Goal: Download file/media

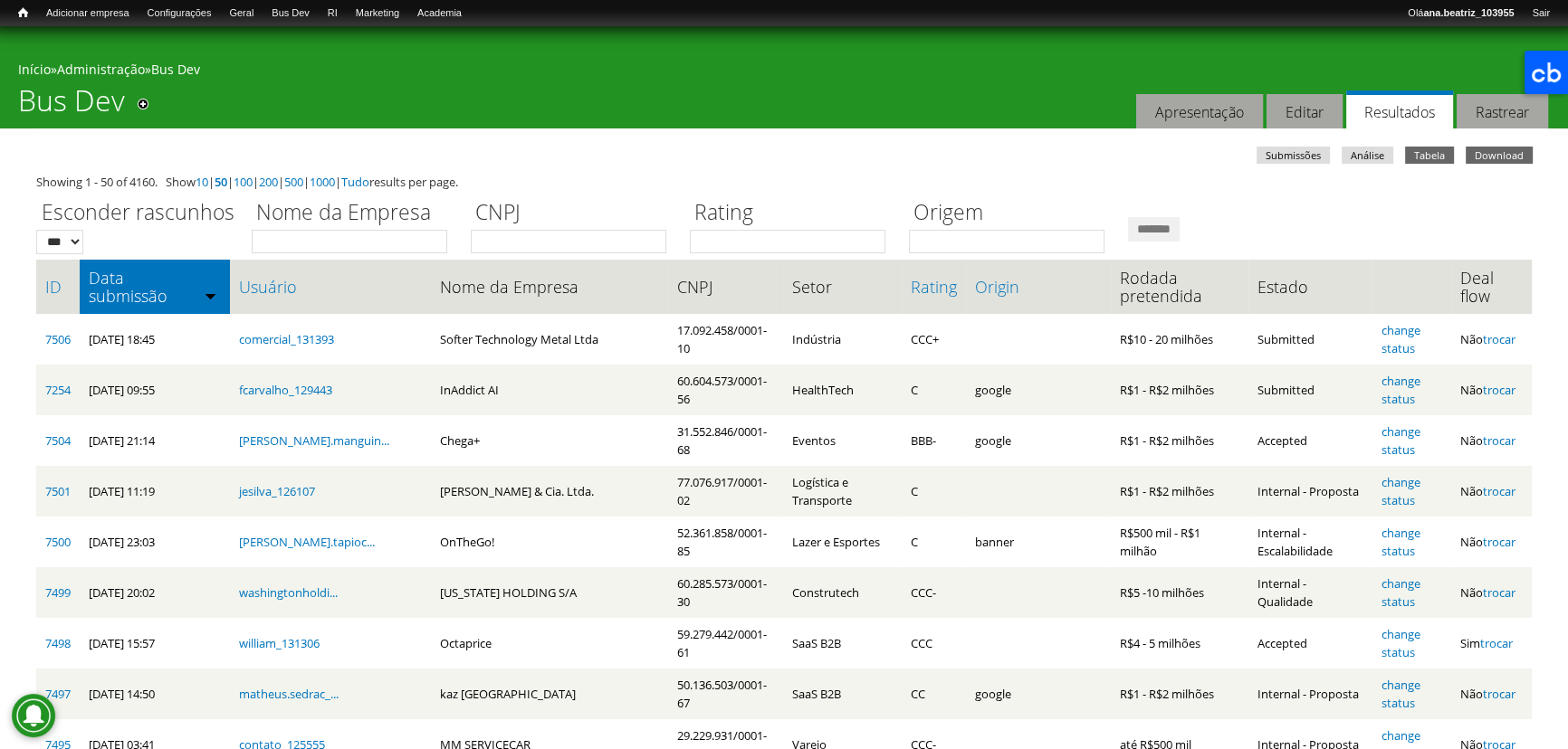
click at [1491, 153] on link "Download" at bounding box center [1499, 155] width 67 height 17
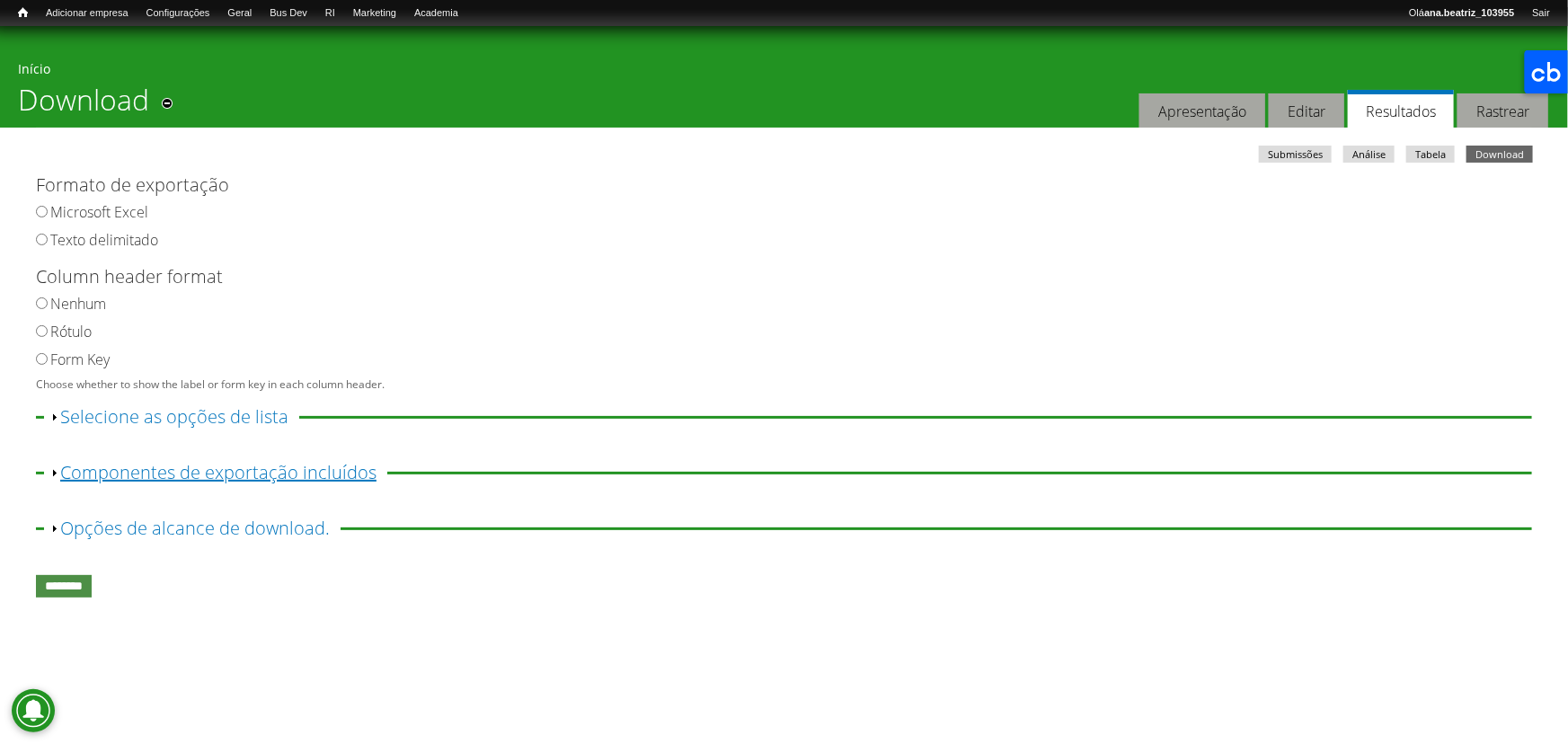
click at [322, 477] on link "Exibir Componentes de exportação incluídos" at bounding box center [219, 472] width 317 height 24
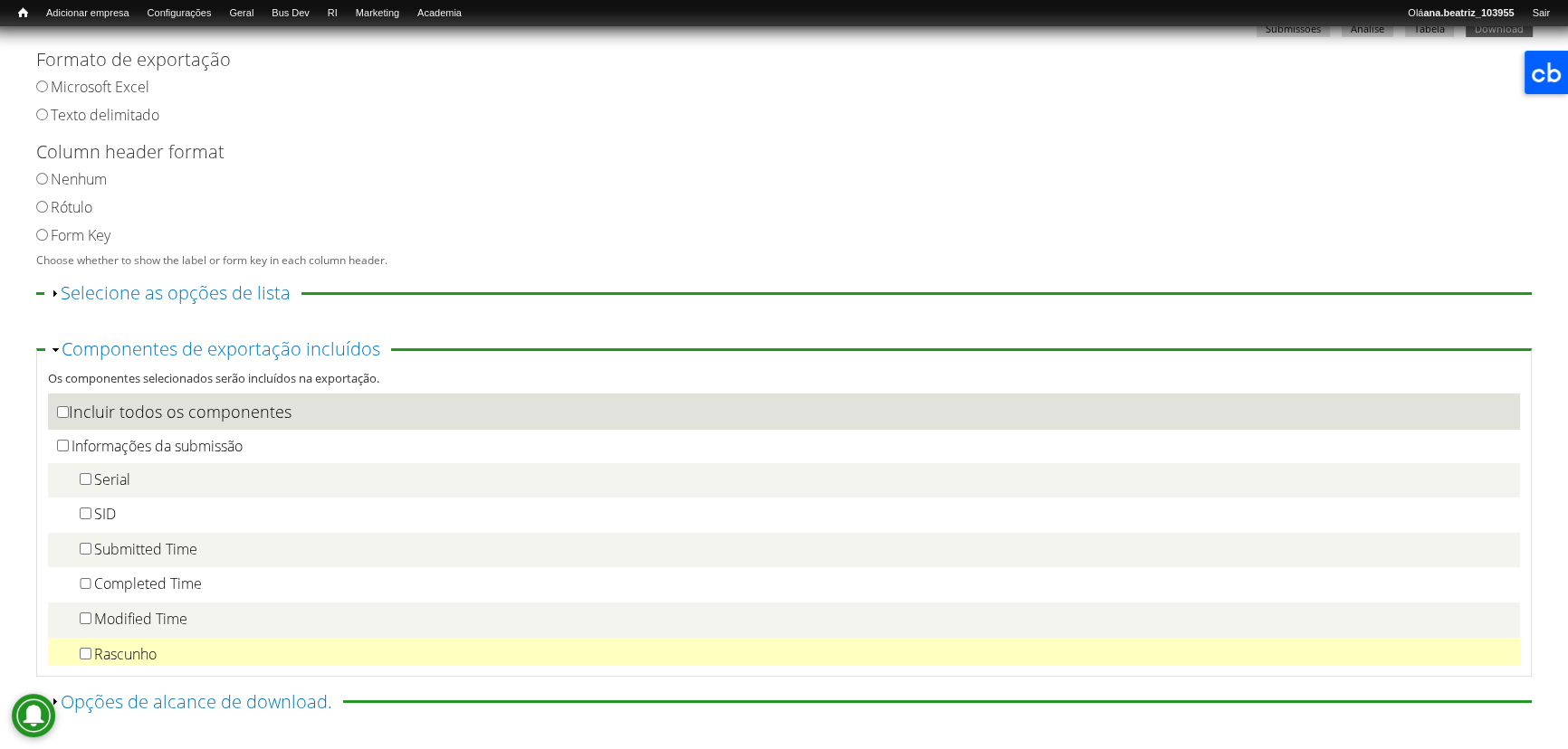
scroll to position [164, 0]
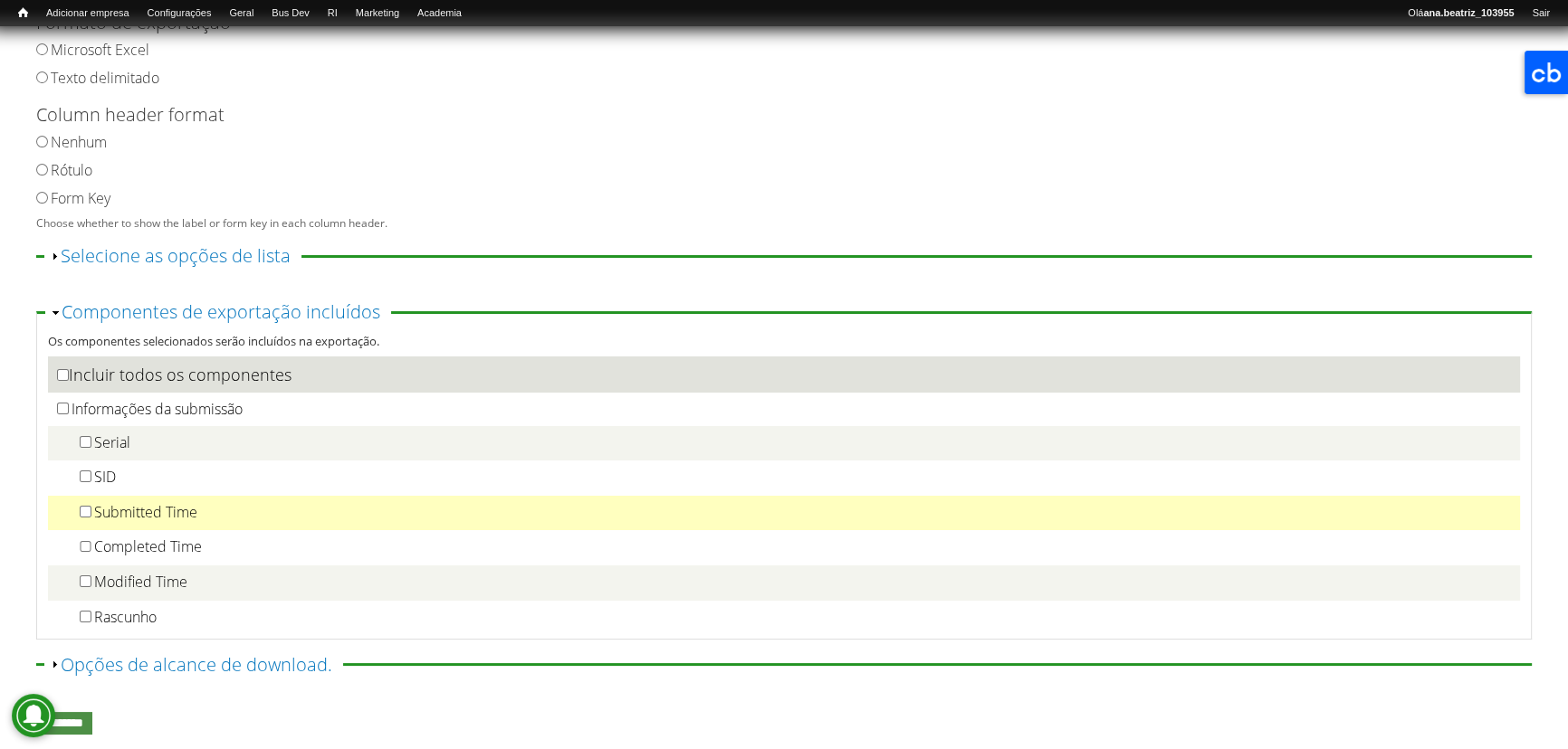
click at [186, 521] on label "Submitted Time" at bounding box center [145, 512] width 103 height 20
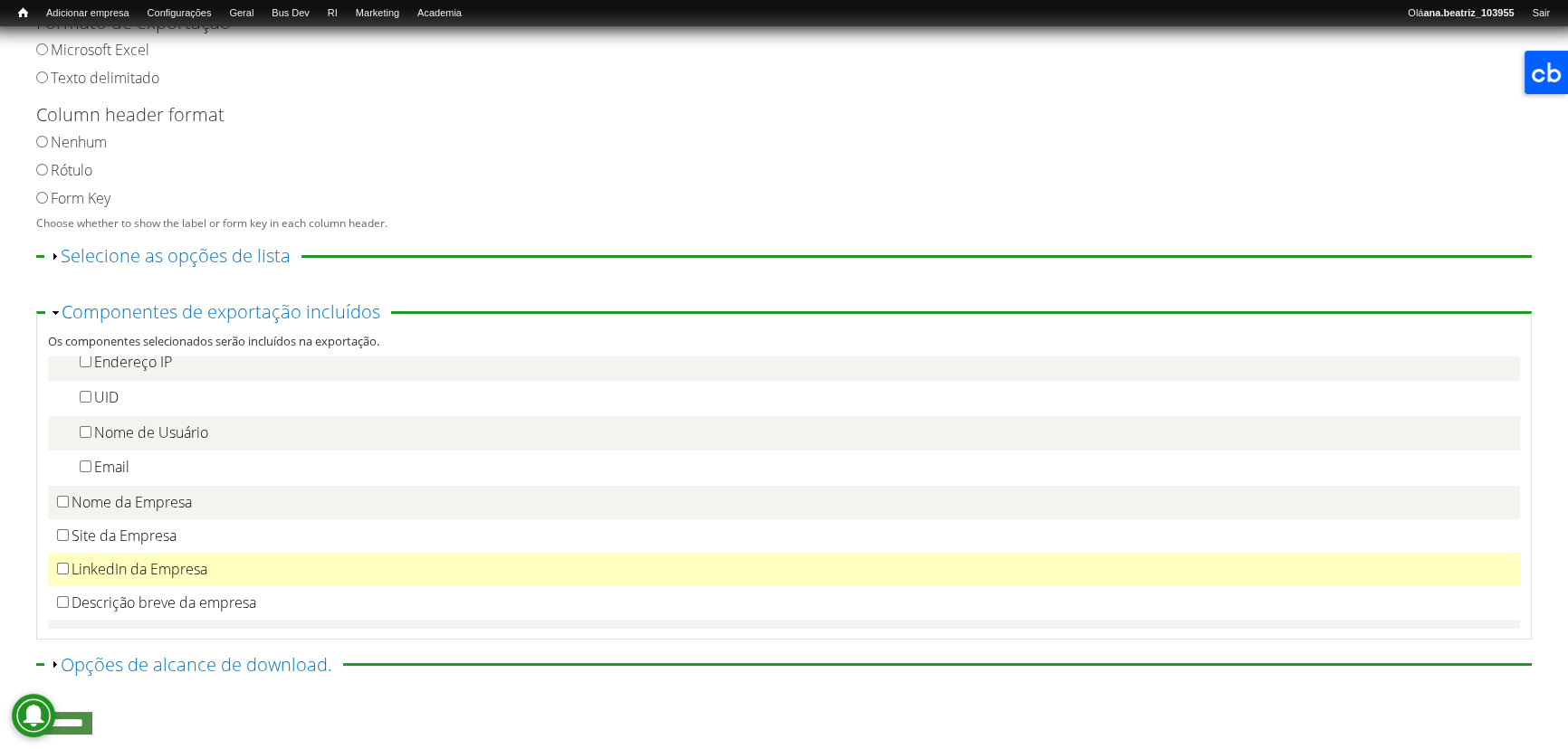
scroll to position [328, 0]
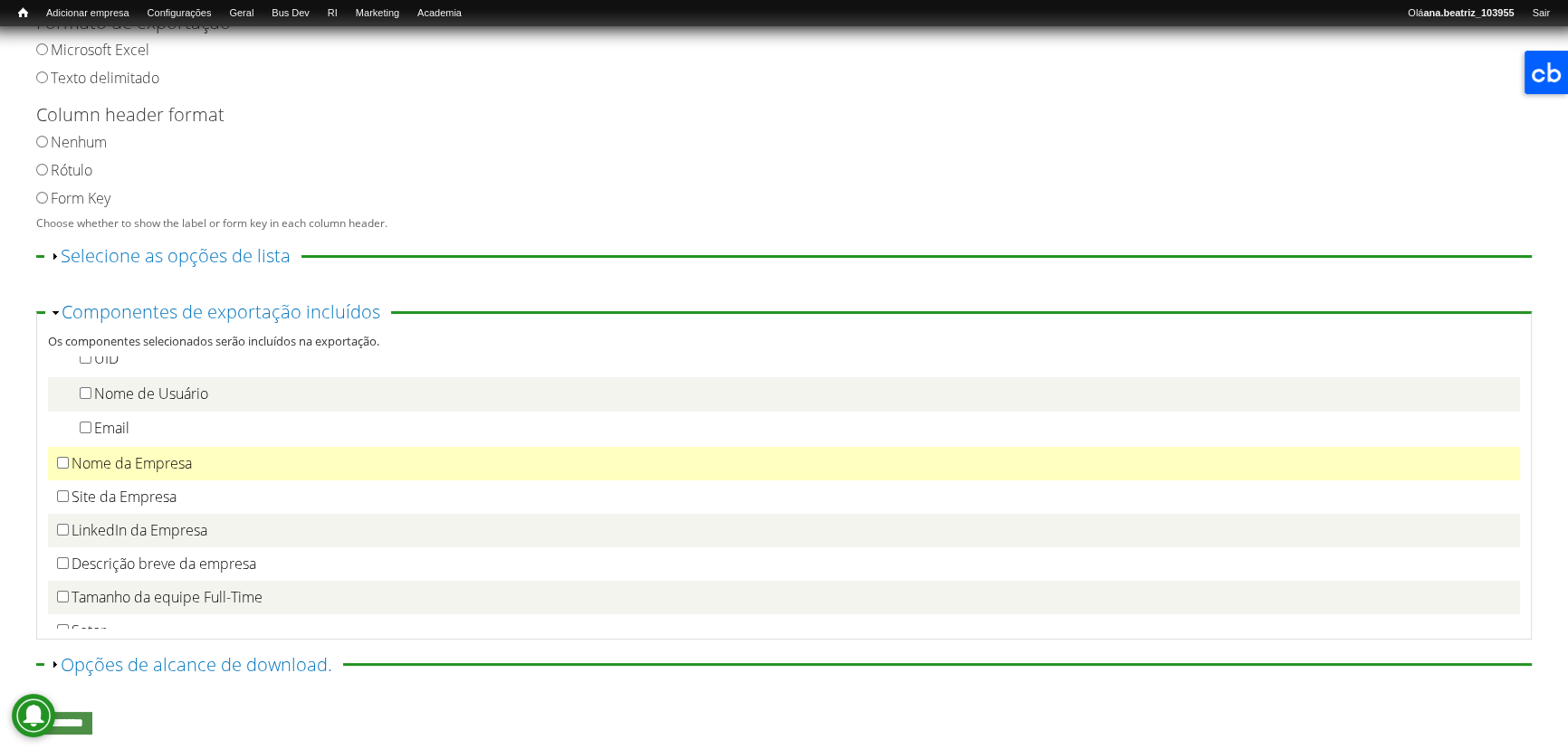
click at [181, 467] on label "Nome da Empresa" at bounding box center [131, 463] width 120 height 20
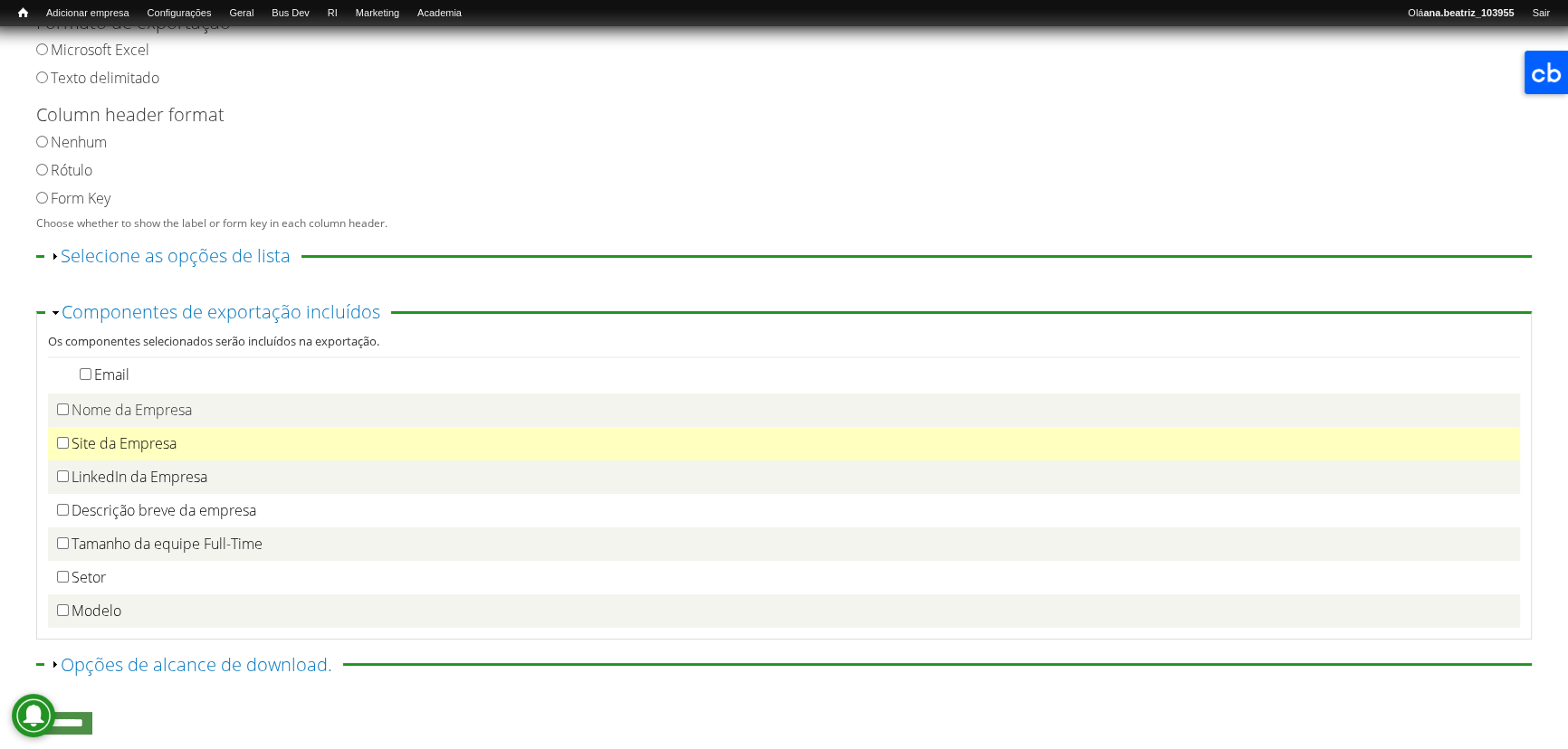
scroll to position [411, 0]
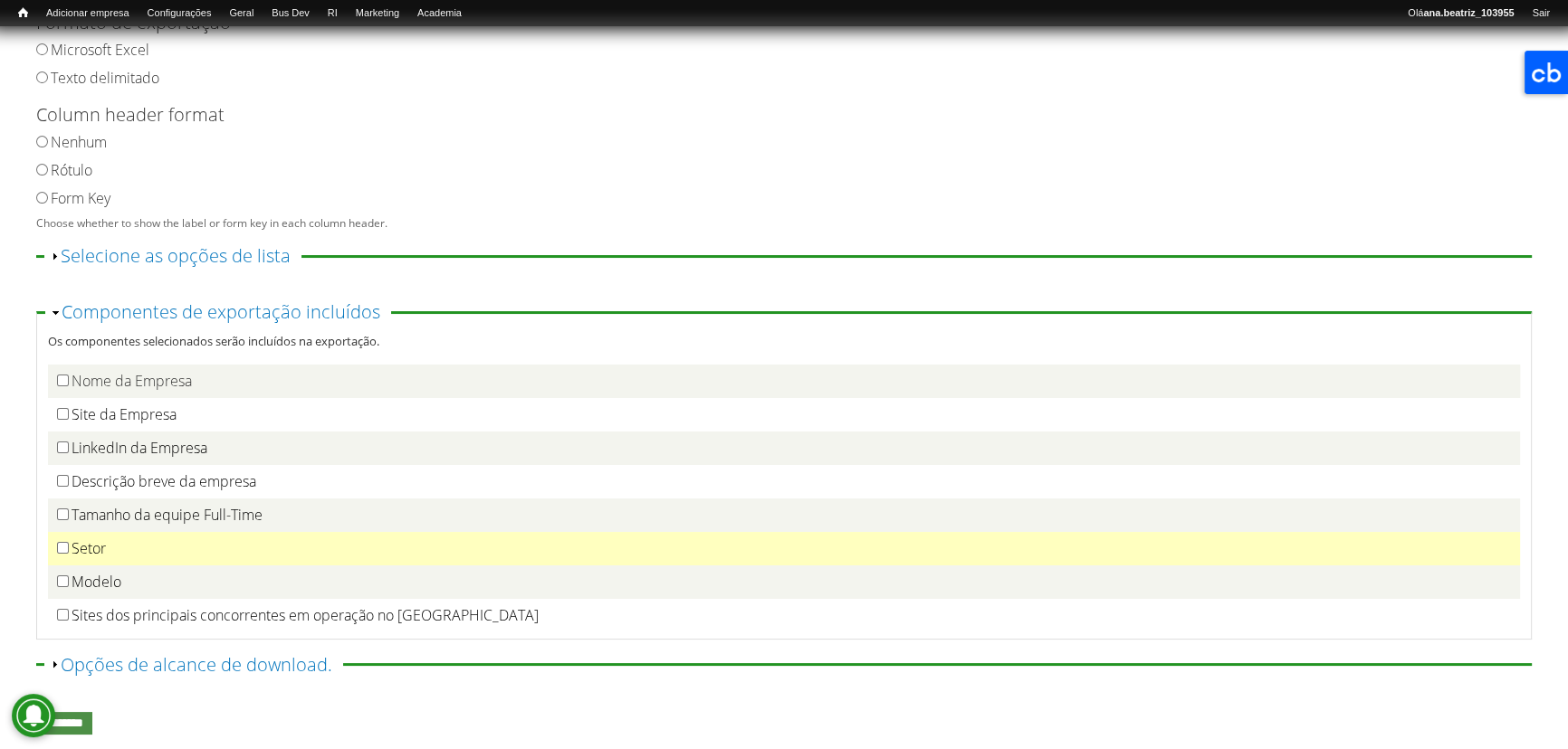
click at [94, 555] on label "Setor" at bounding box center [88, 547] width 35 height 20
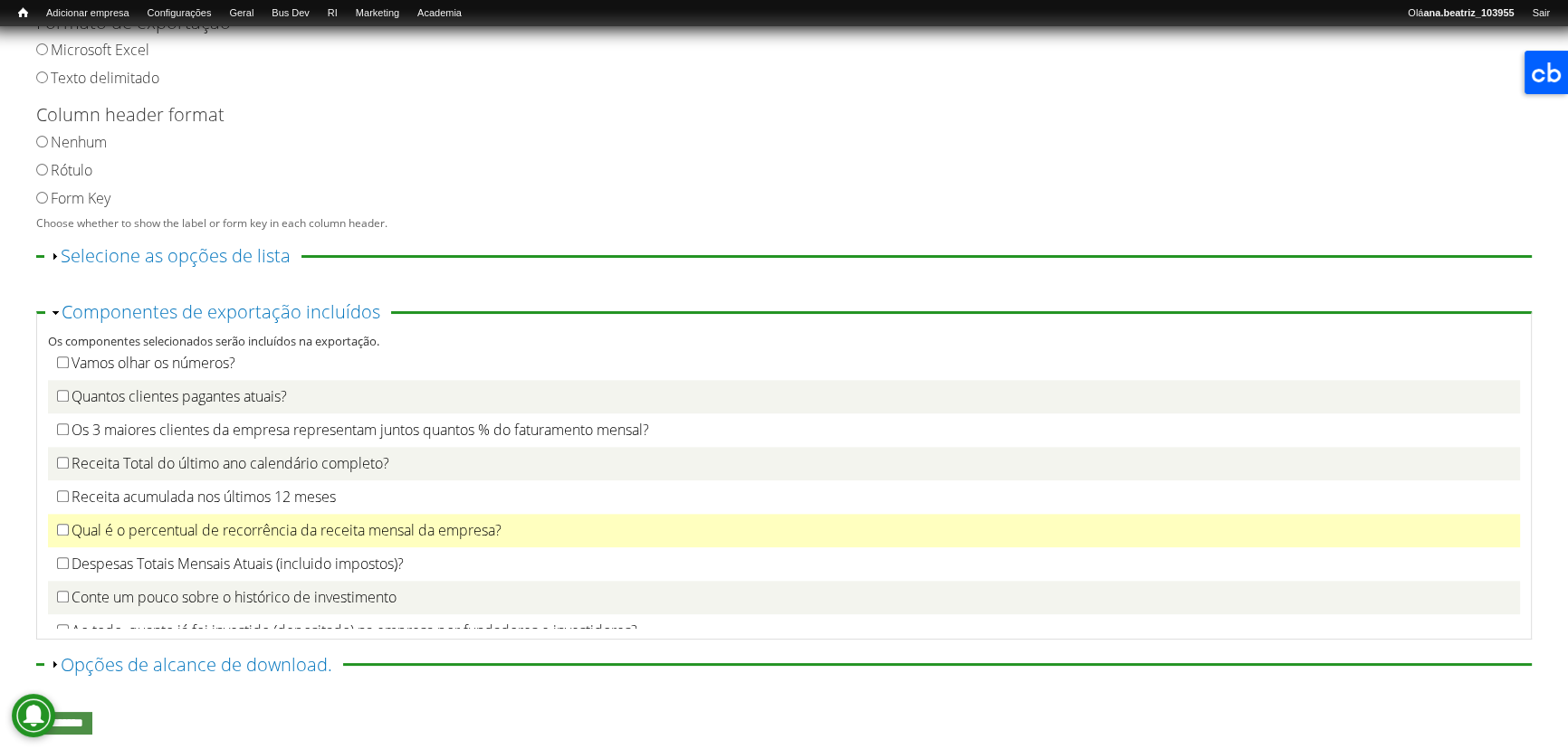
scroll to position [2960, 0]
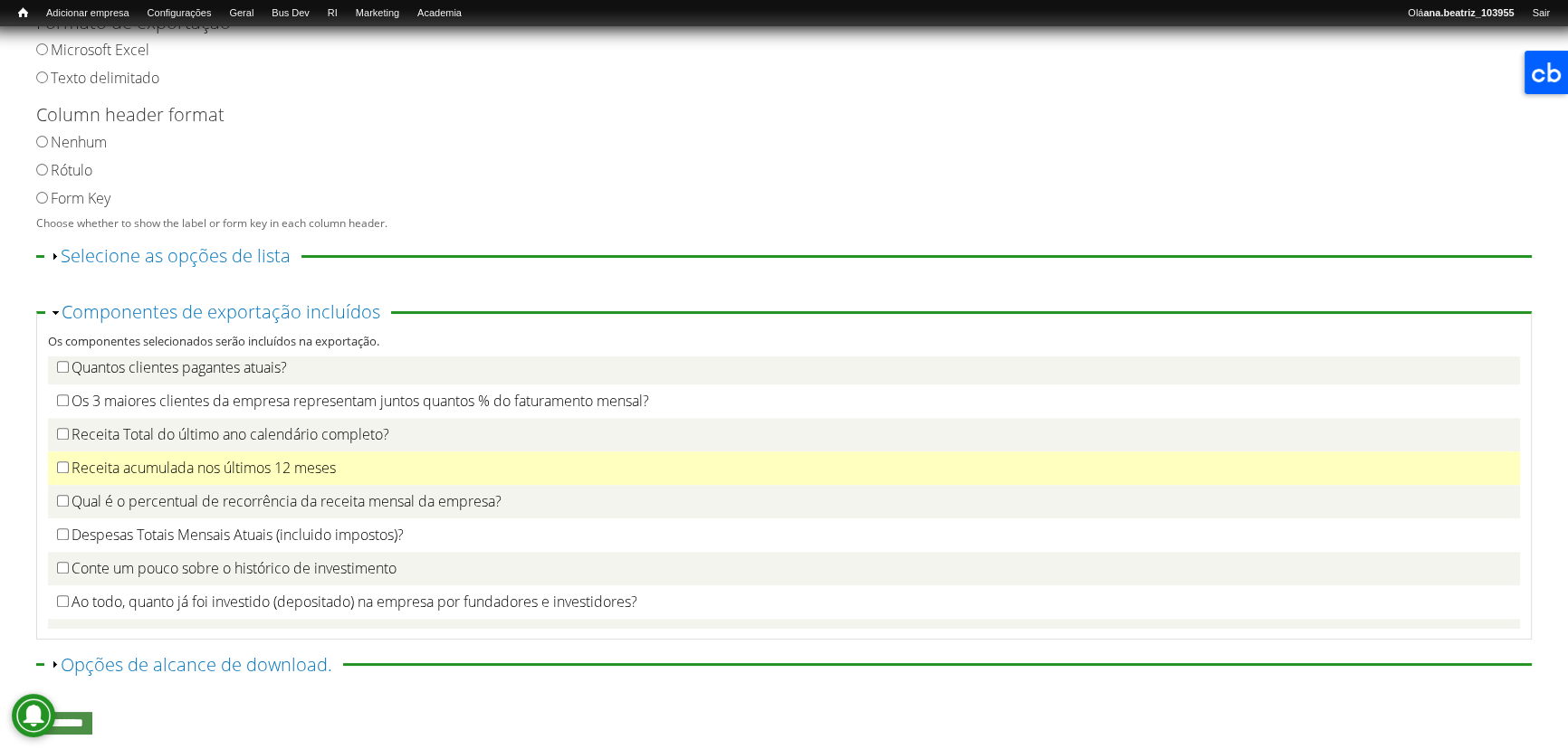
click at [103, 478] on label "Receita acumulada nos últimos 12 meses" at bounding box center [204, 467] width 264 height 20
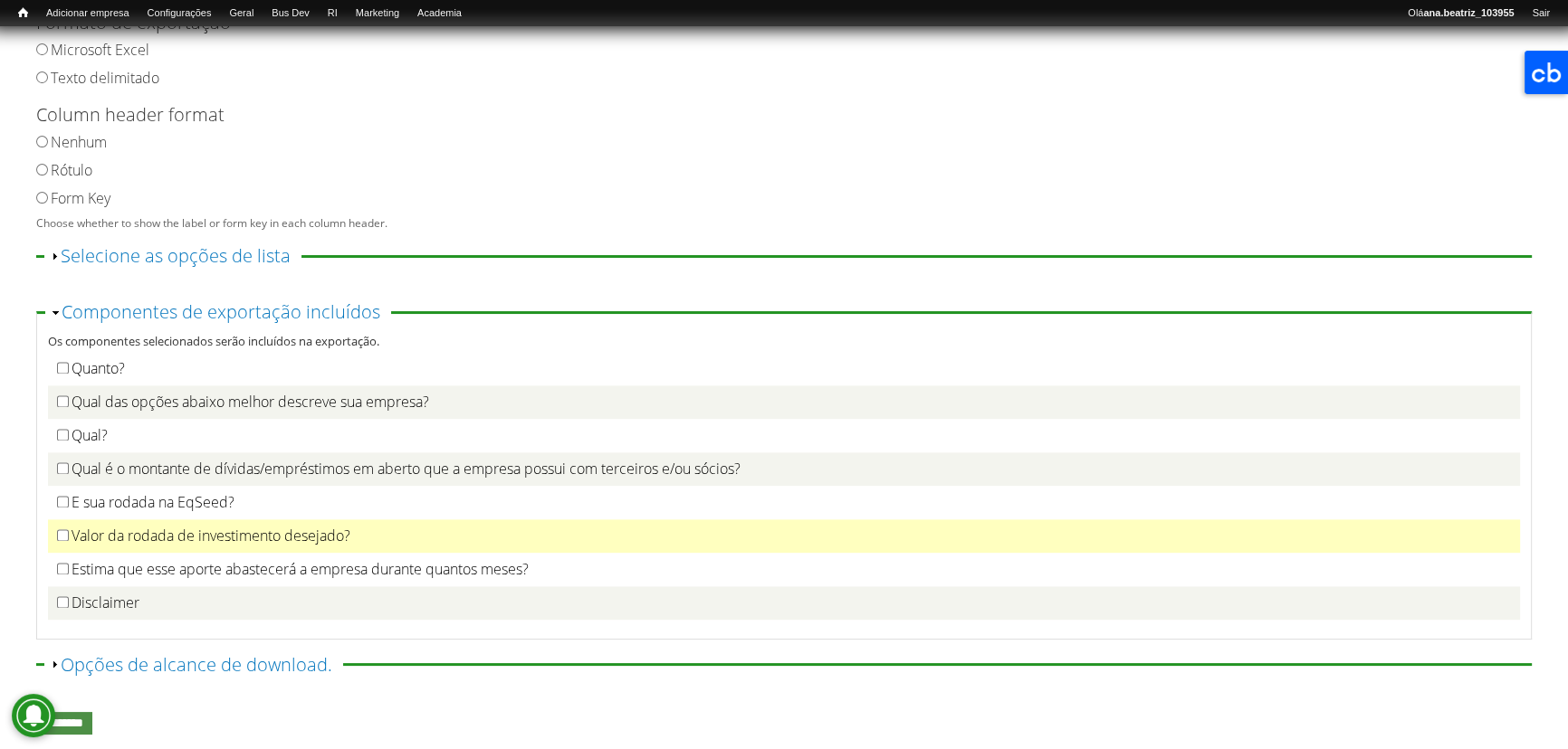
scroll to position [3289, 0]
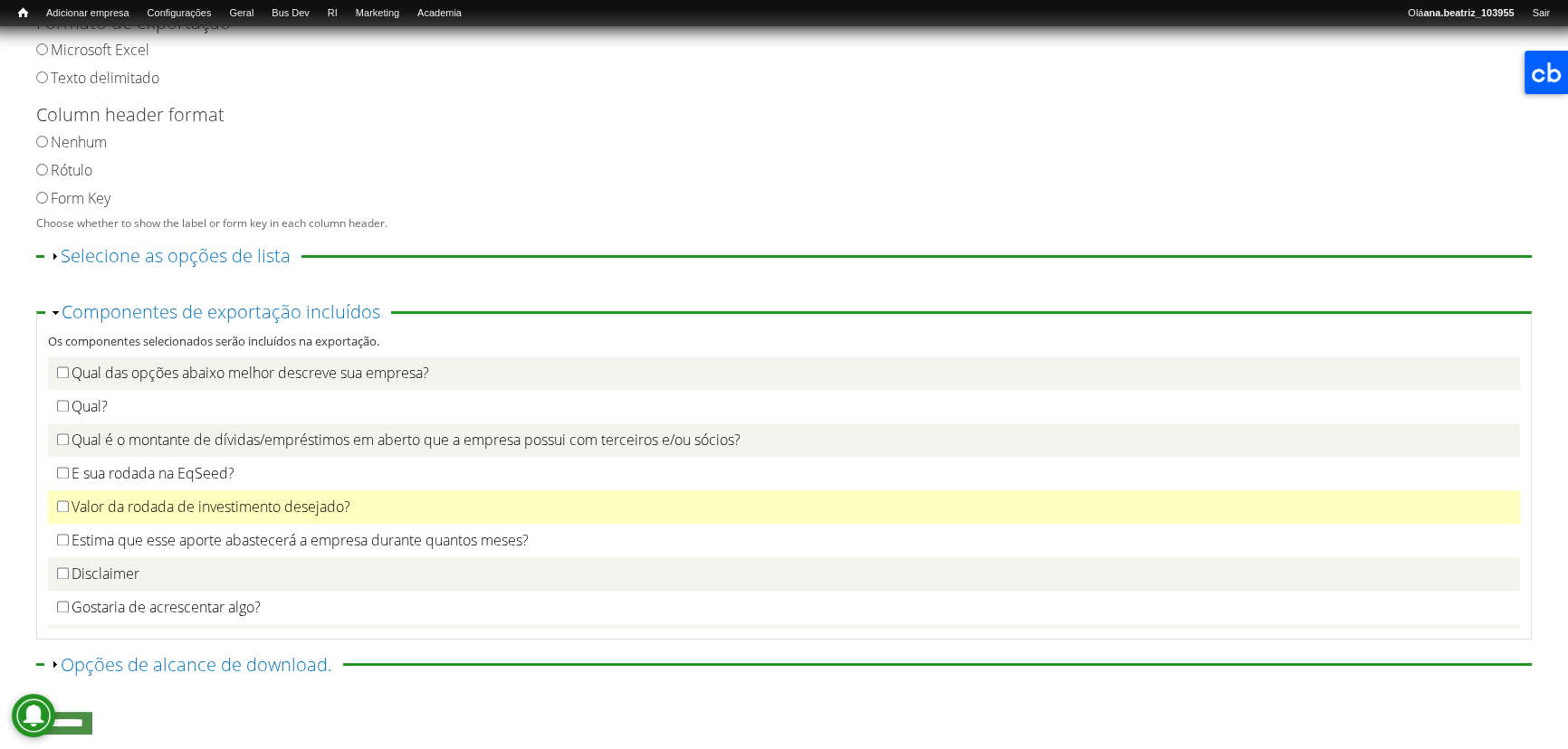
click at [119, 517] on label "Valor da rodada de investimento desejado?" at bounding box center [210, 506] width 279 height 20
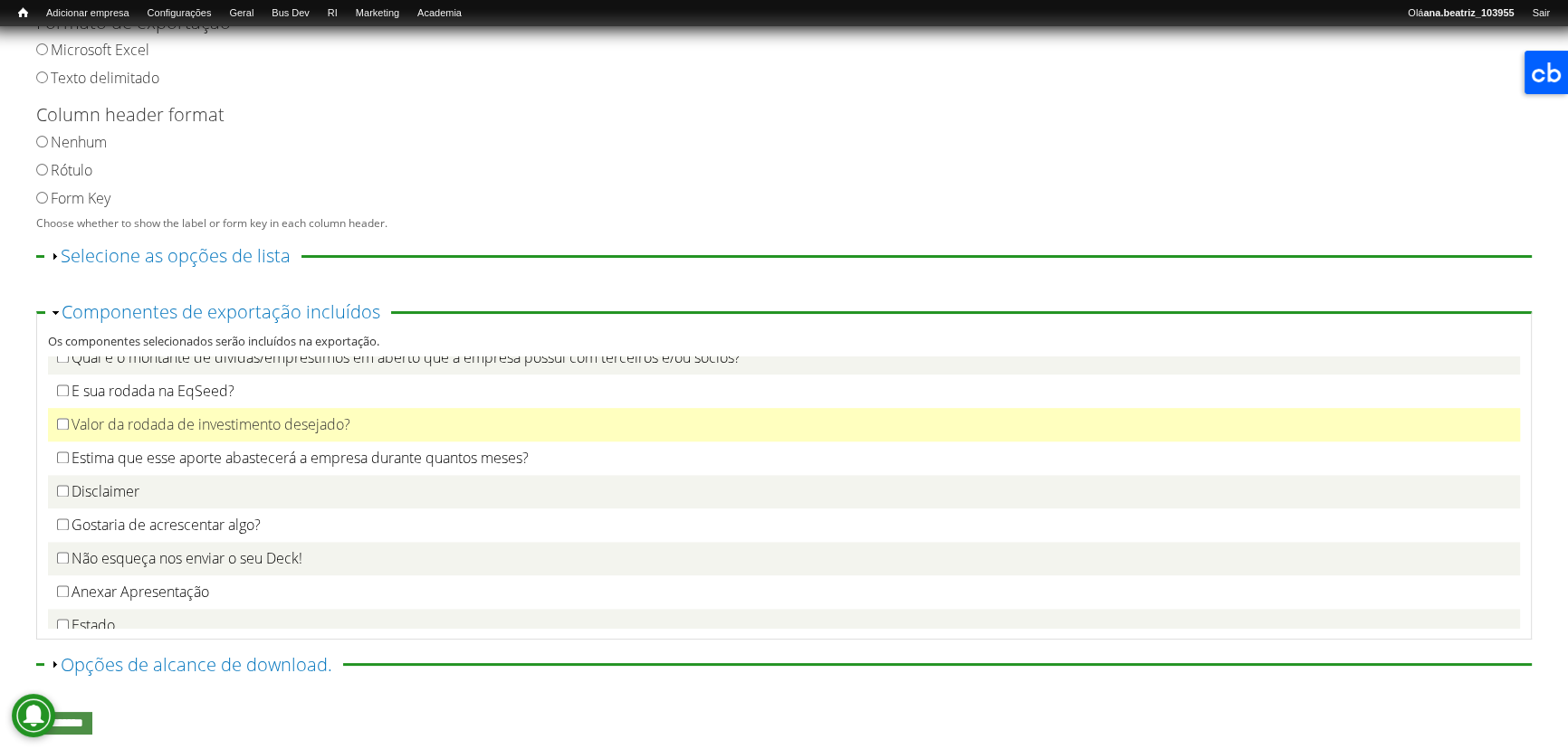
scroll to position [3454, 0]
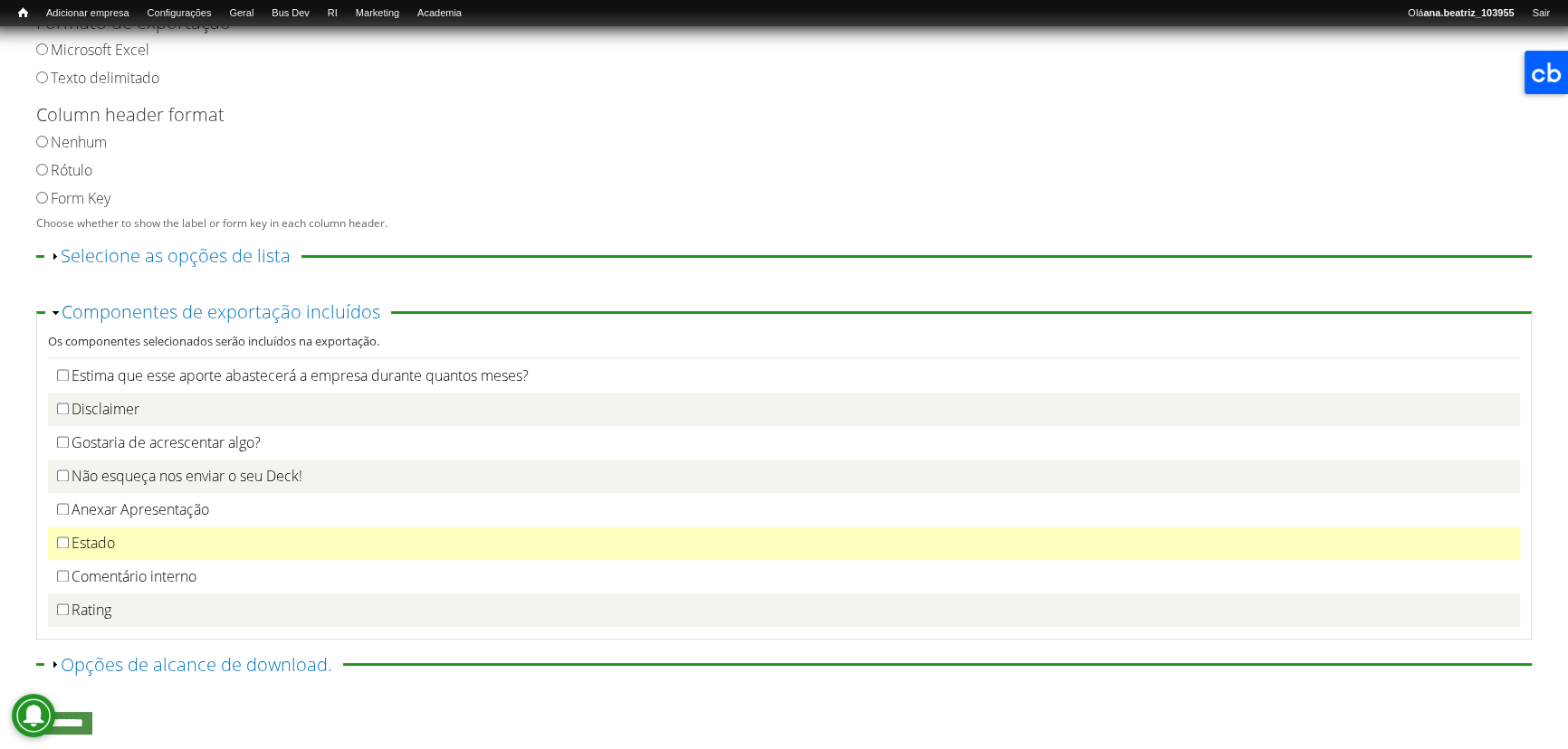
click at [100, 553] on label "Estado" at bounding box center [93, 542] width 43 height 20
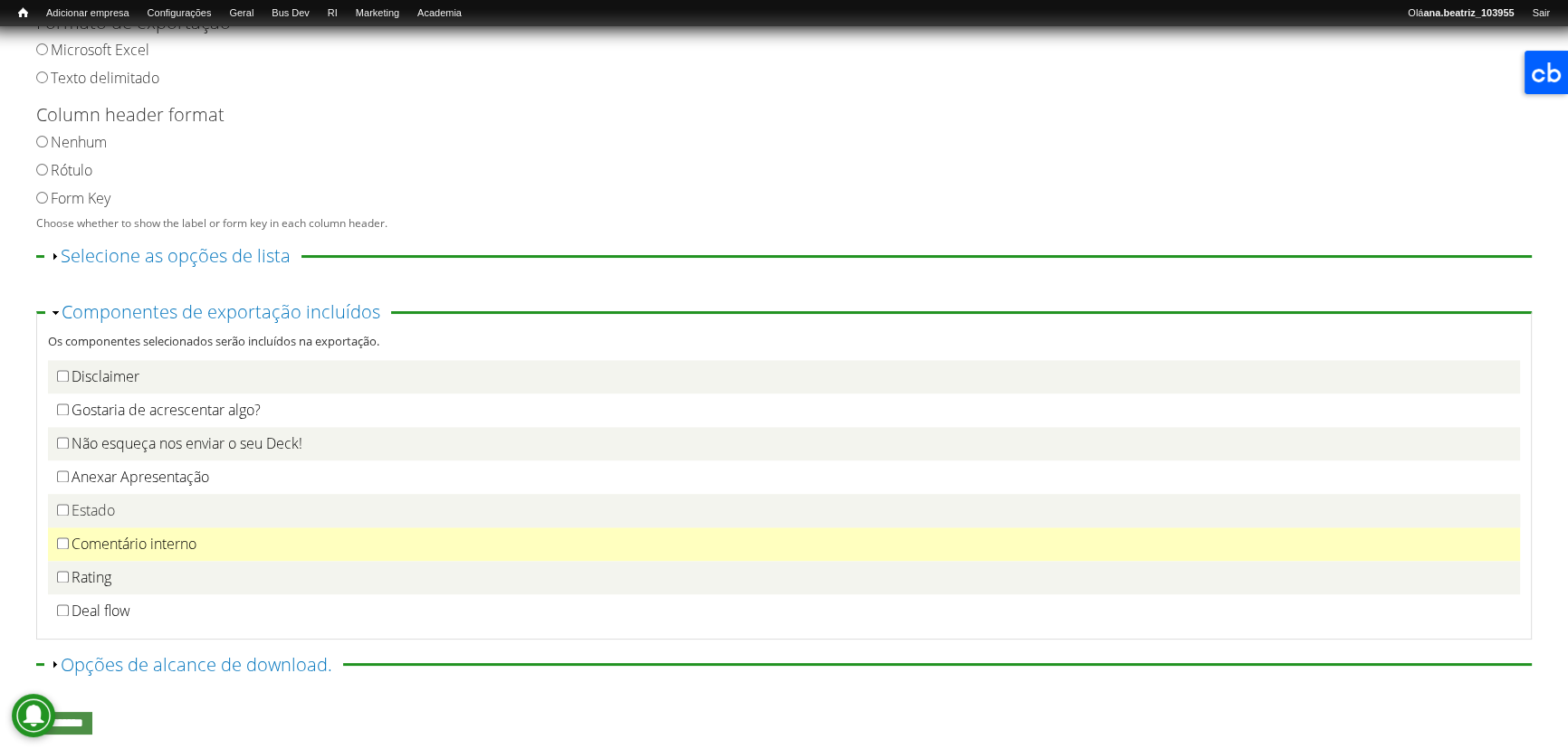
scroll to position [3528, 0]
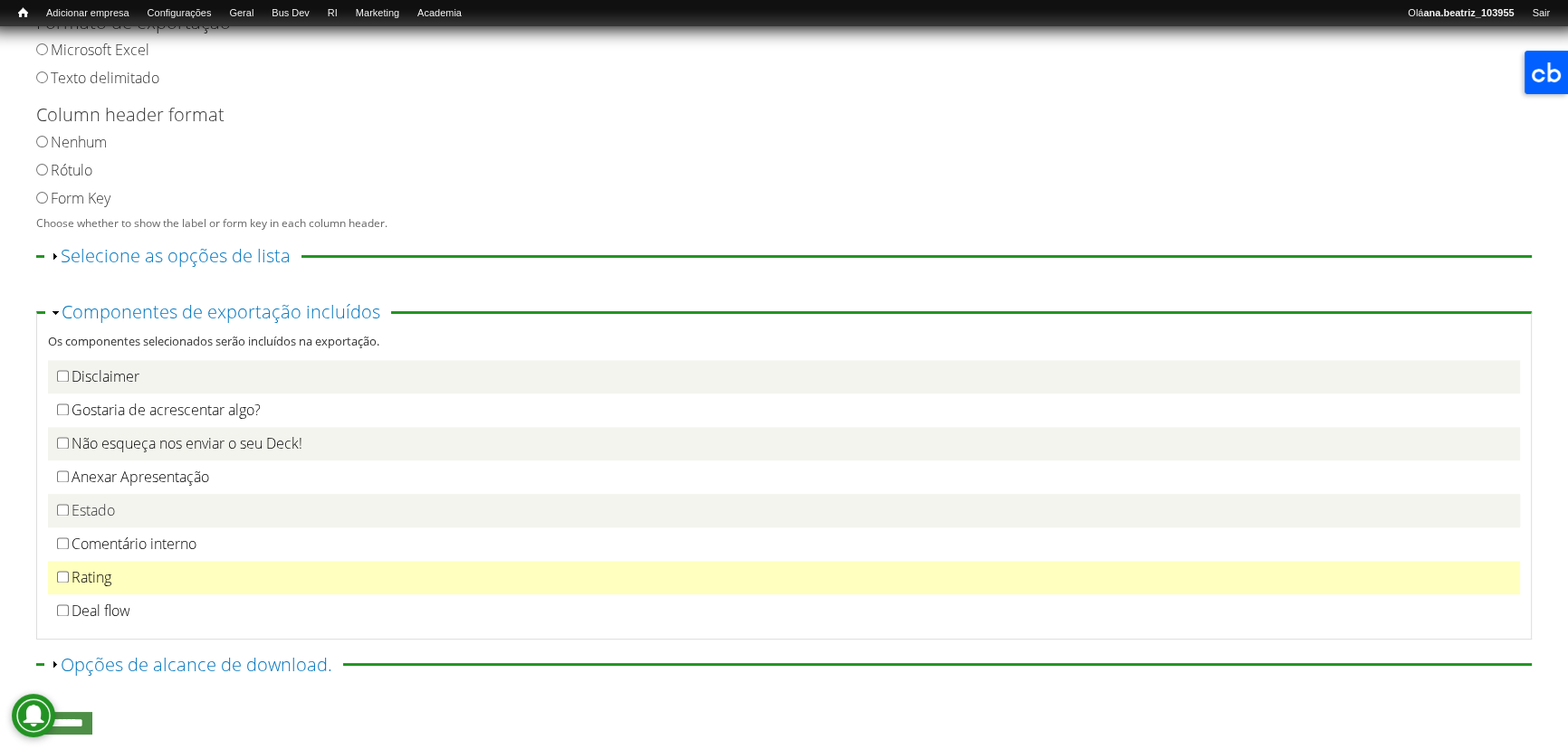
click at [113, 577] on div "Rating" at bounding box center [784, 577] width 1454 height 19
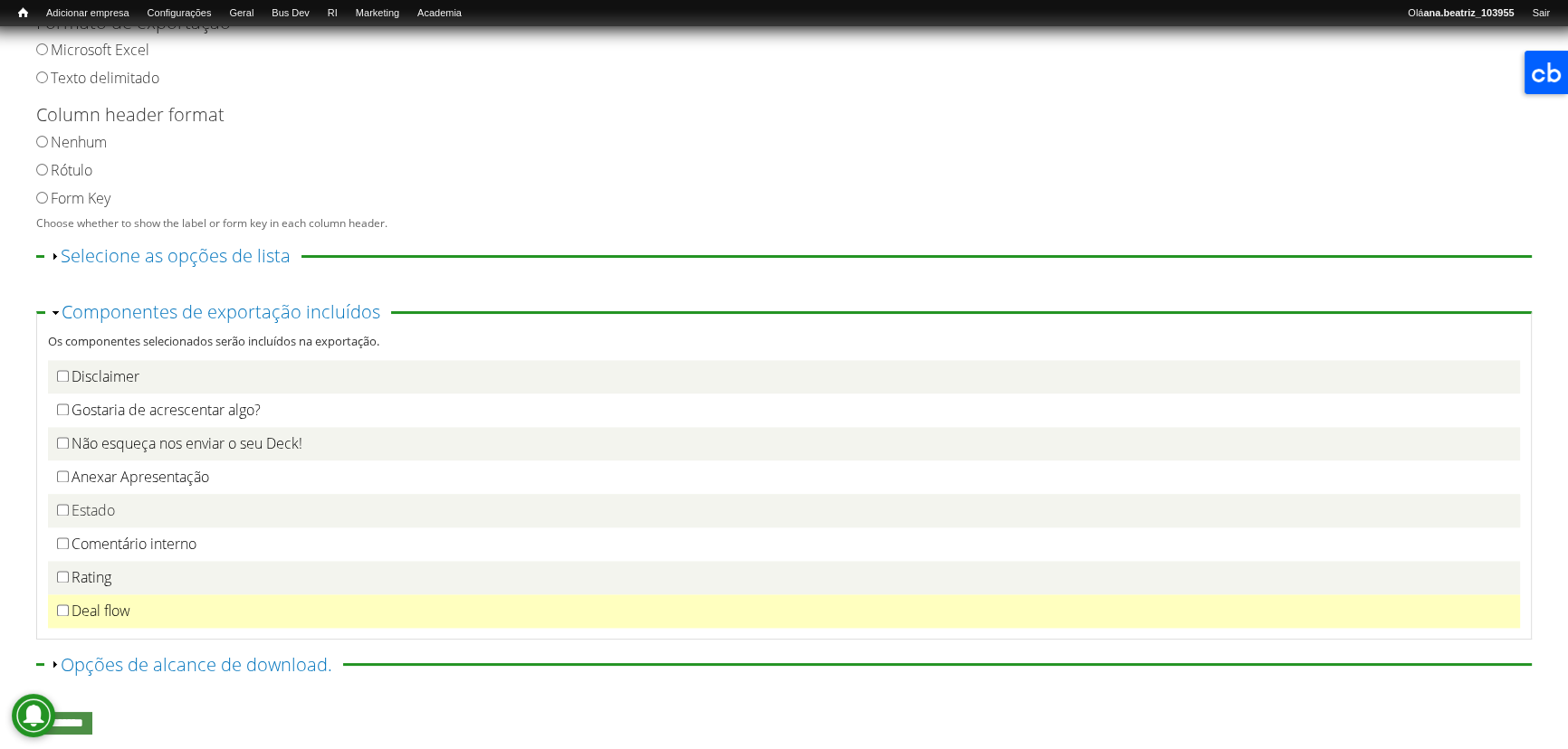
click at [109, 604] on td "Deal flow" at bounding box center [783, 611] width 1471 height 34
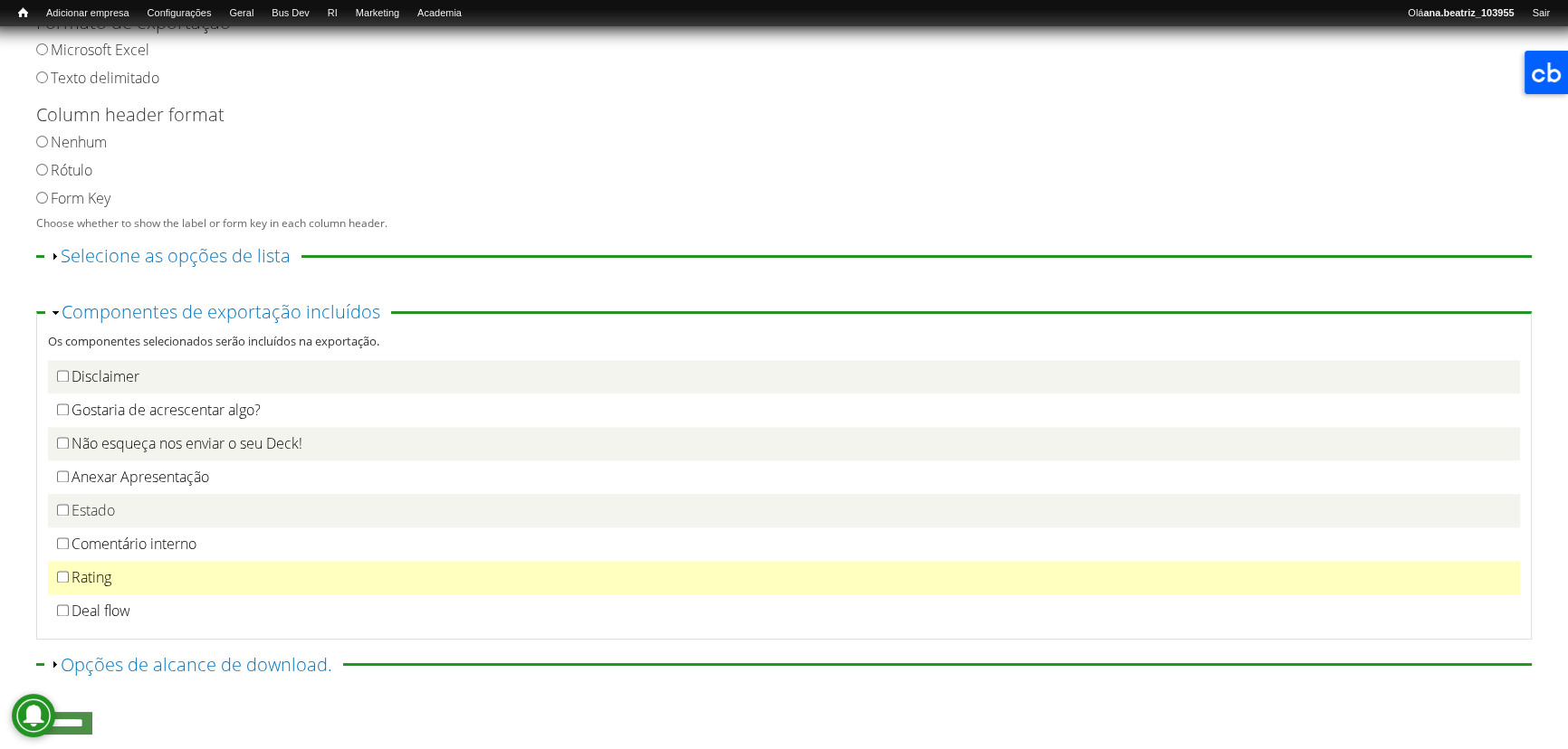
click at [103, 582] on label "Rating" at bounding box center [91, 577] width 39 height 20
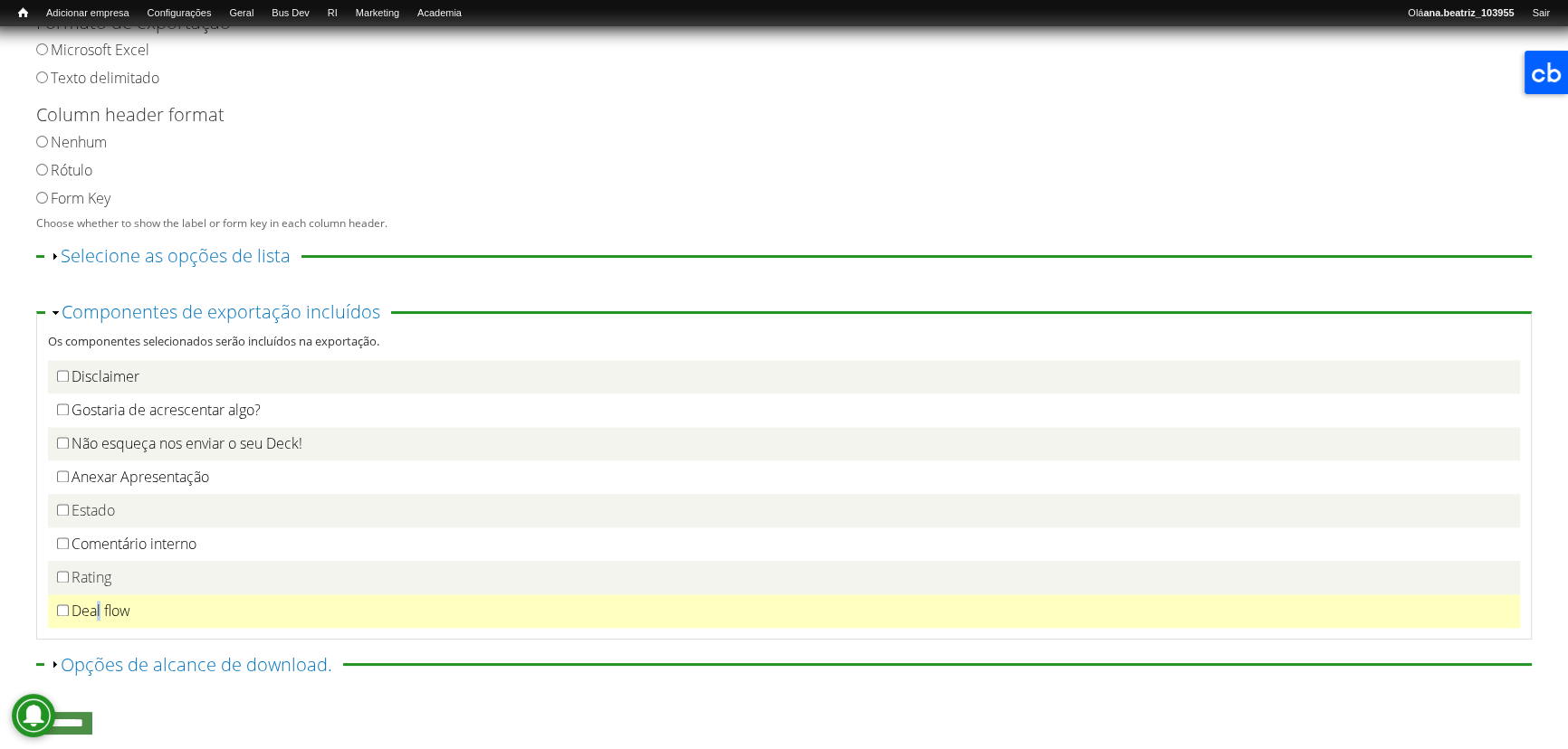
click at [98, 605] on td "Deal flow" at bounding box center [783, 611] width 1471 height 34
drag, startPoint x: 107, startPoint y: 611, endPoint x: 98, endPoint y: 621, distance: 13.5
click at [107, 613] on label "Deal flow" at bounding box center [100, 610] width 59 height 20
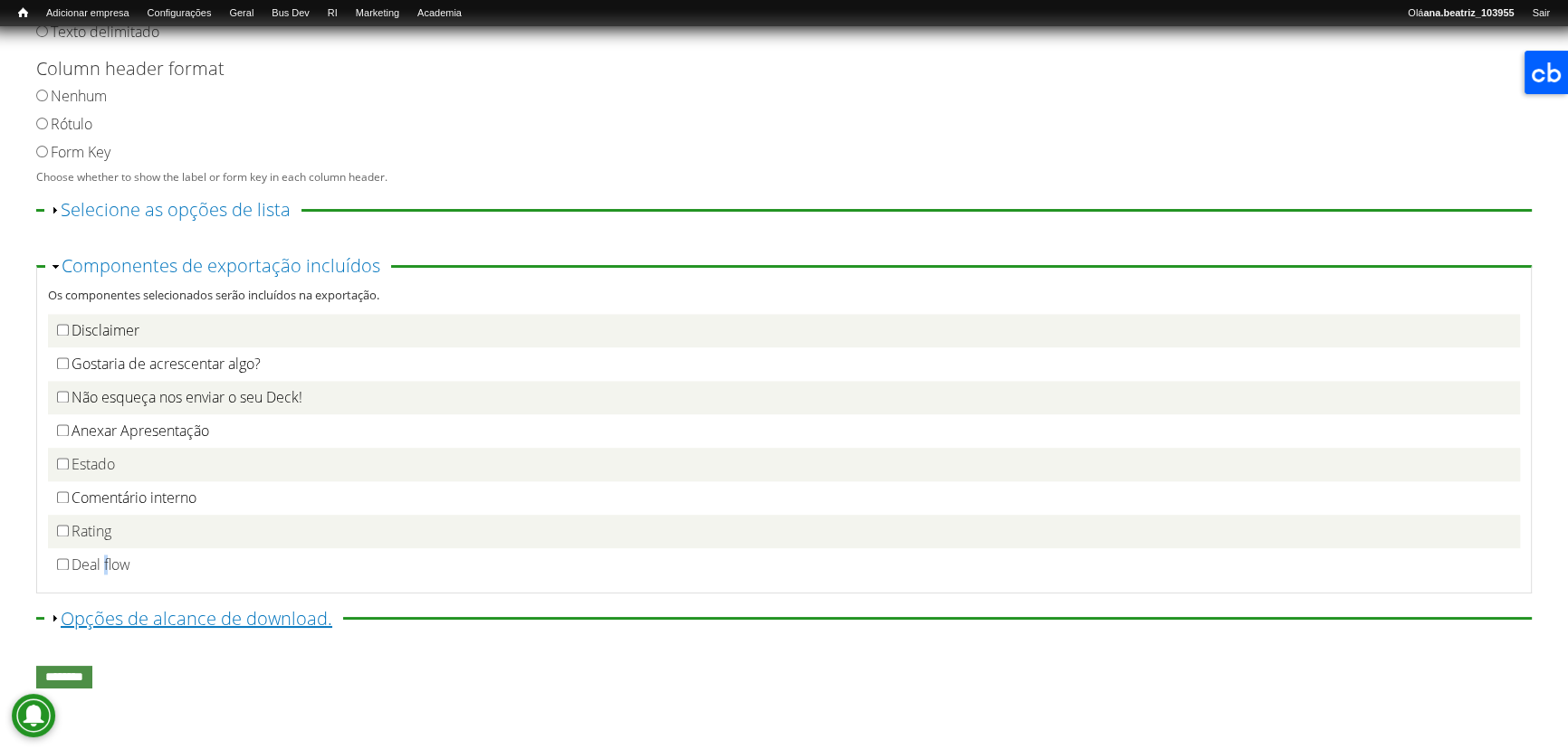
click at [166, 615] on link "Exibir Opções de alcance de download." at bounding box center [197, 619] width 272 height 24
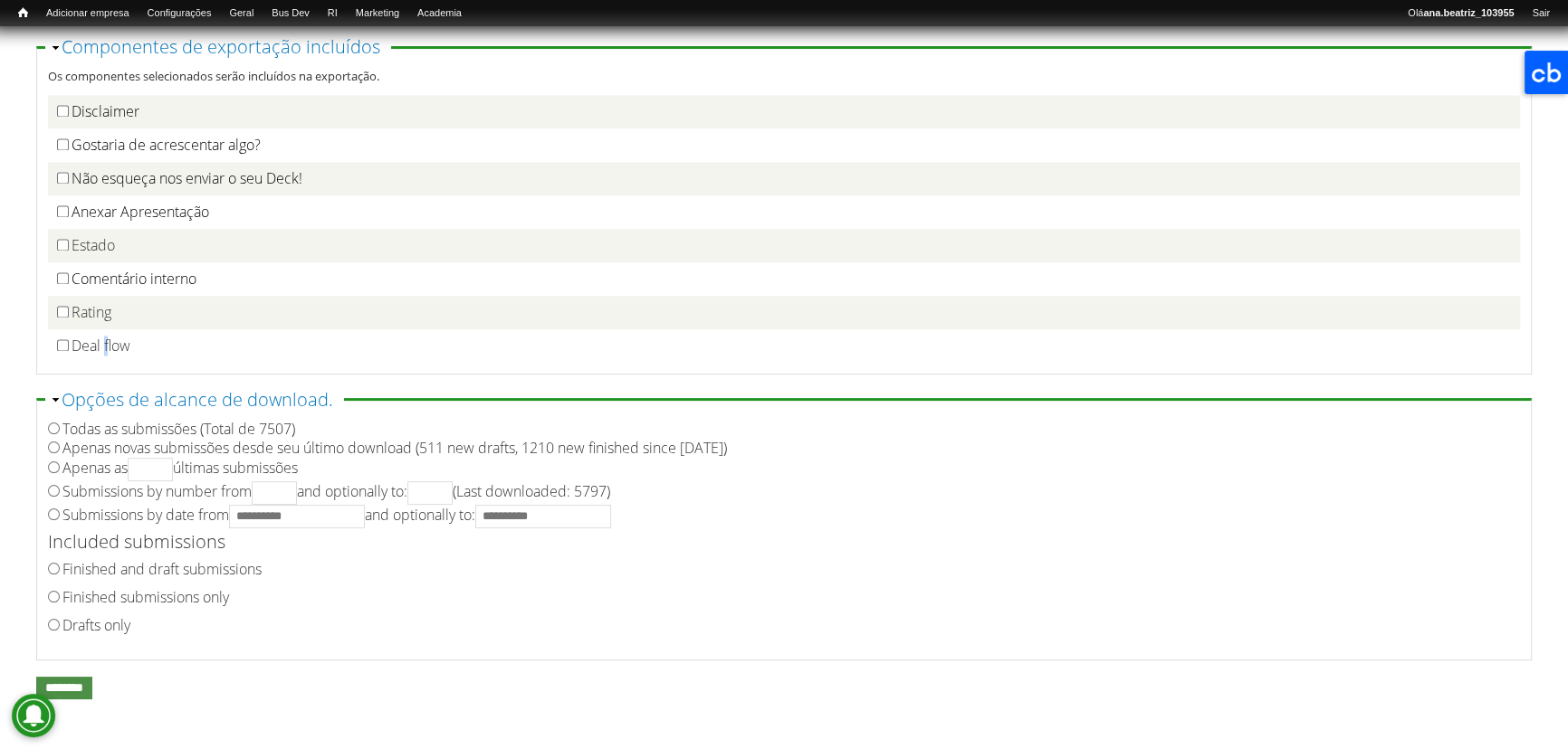
scroll to position [453, 0]
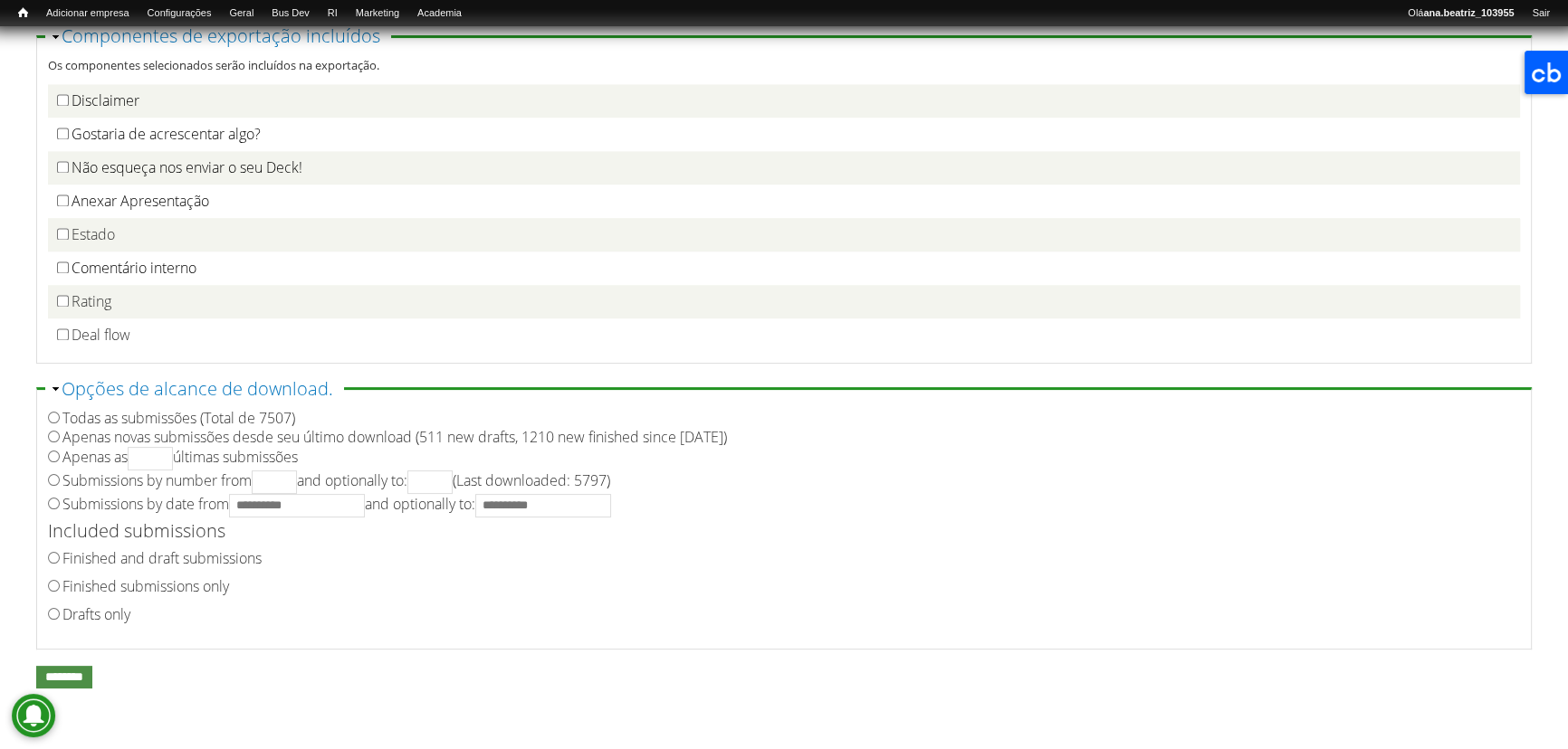
click at [108, 581] on label "Finished submissions only" at bounding box center [146, 586] width 167 height 20
click at [112, 495] on label "Submissions by date from and optionally to:" at bounding box center [337, 503] width 549 height 20
click at [292, 498] on input "Submissions by date from and optionally to:" at bounding box center [296, 505] width 136 height 23
click at [283, 505] on input "Submissions by date from and optionally to:" at bounding box center [296, 505] width 136 height 23
type input "**********"
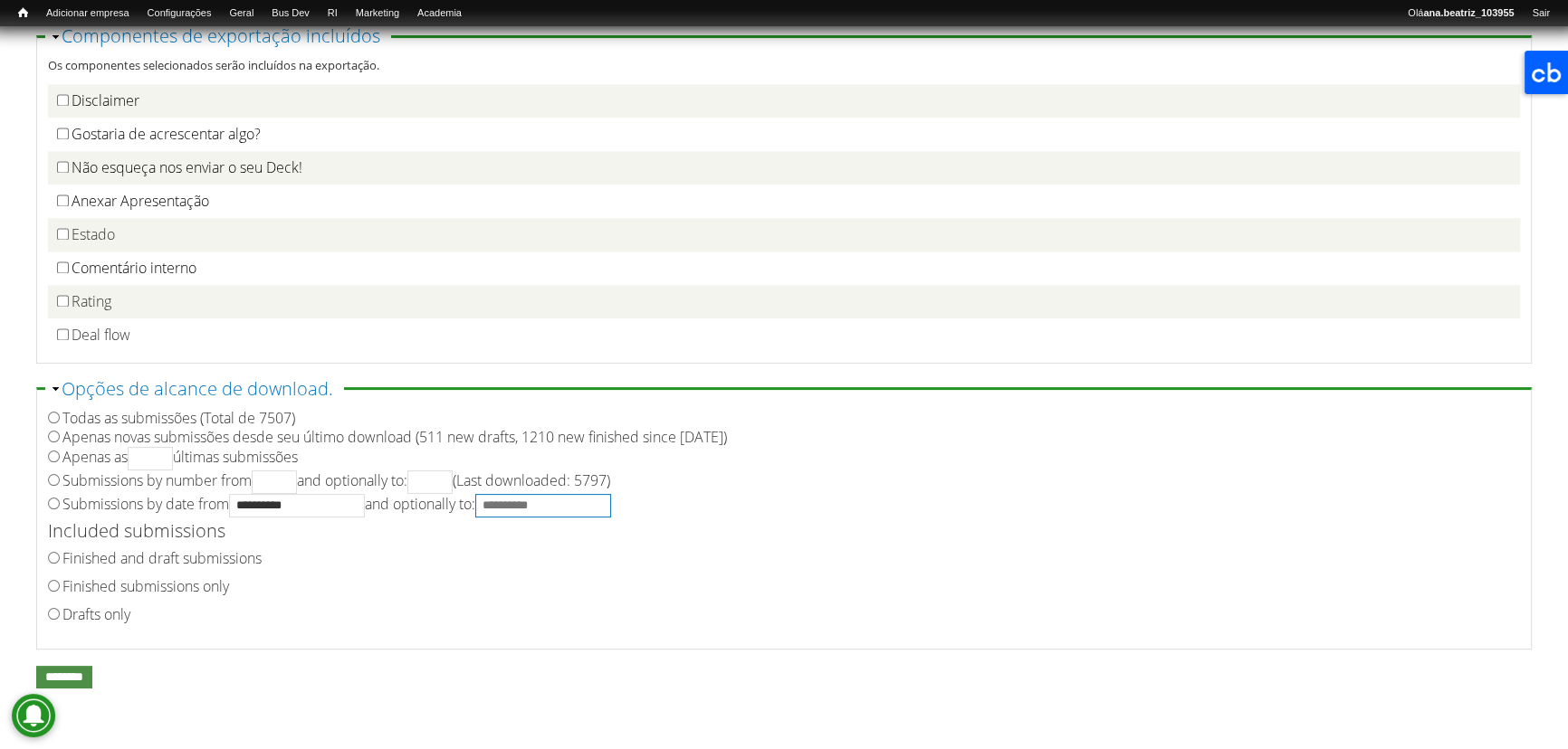
click at [530, 511] on input "**********" at bounding box center [543, 505] width 136 height 23
type input "**********"
drag, startPoint x: 733, startPoint y: 554, endPoint x: 743, endPoint y: 577, distance: 25.1
click at [743, 577] on div "Finished and draft submissions Finished submissions only Drafts only" at bounding box center [777, 587] width 1460 height 84
click at [412, 553] on div "Finished and draft submissions" at bounding box center [777, 559] width 1460 height 28
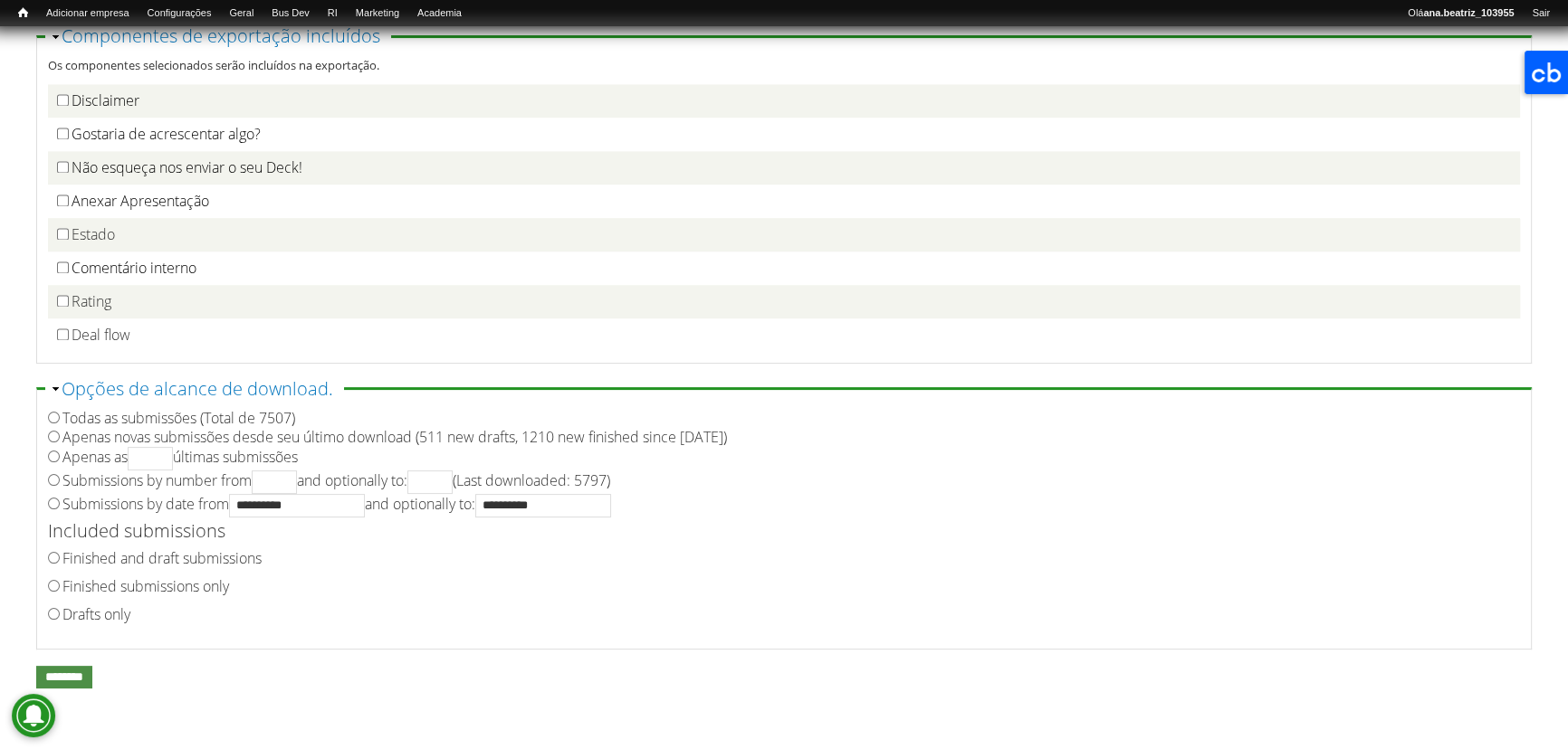
click at [340, 660] on div "**********" at bounding box center [784, 217] width 1495 height 967
click at [78, 671] on input "********" at bounding box center [65, 677] width 56 height 22
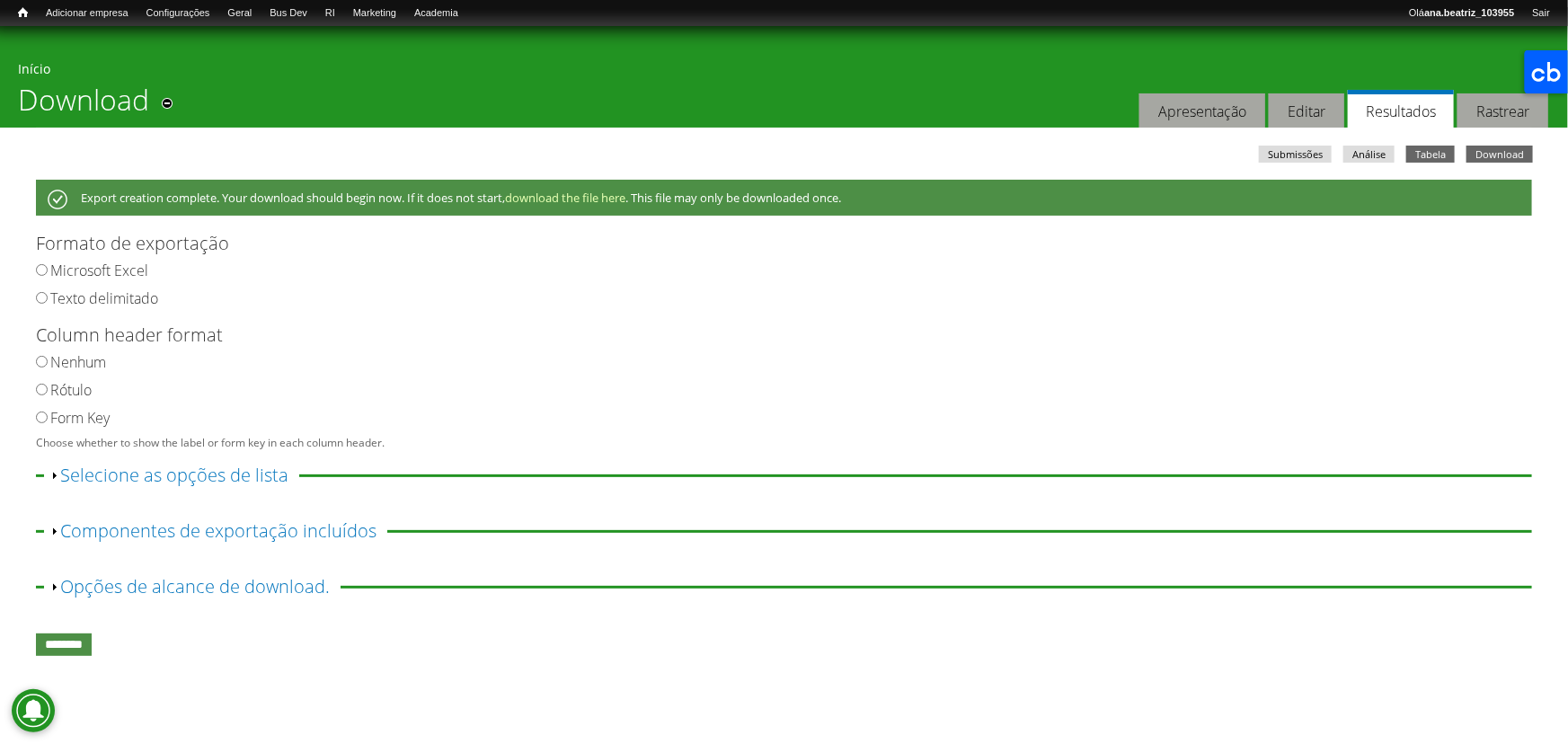
click at [1420, 150] on link "Tabela" at bounding box center [1430, 154] width 48 height 17
